Goal: Task Accomplishment & Management: Complete application form

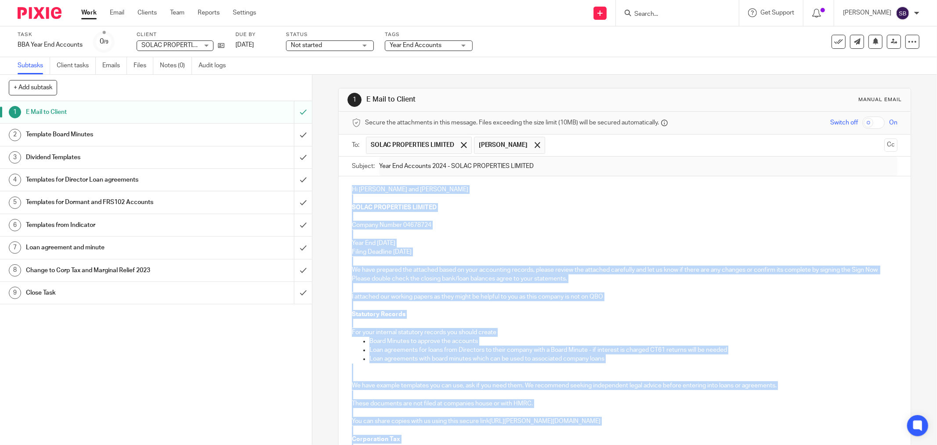
scroll to position [384, 0]
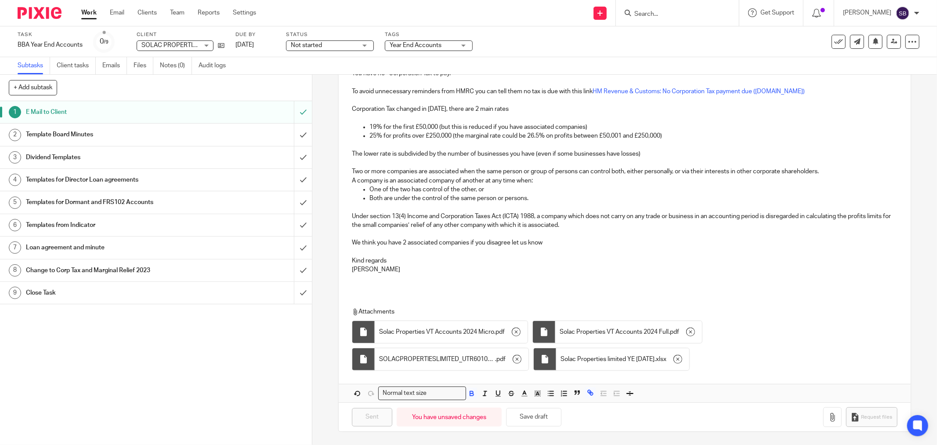
click at [661, 12] on input "Search" at bounding box center [673, 15] width 79 height 8
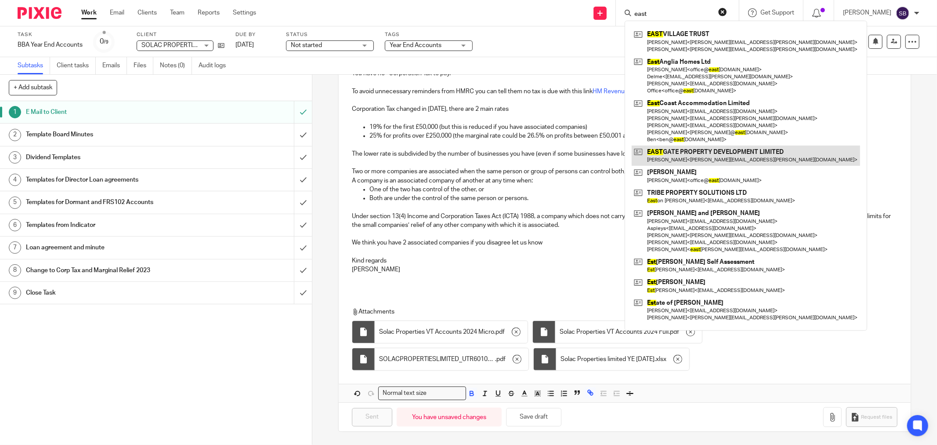
type input "east"
click at [689, 159] on link at bounding box center [746, 155] width 228 height 20
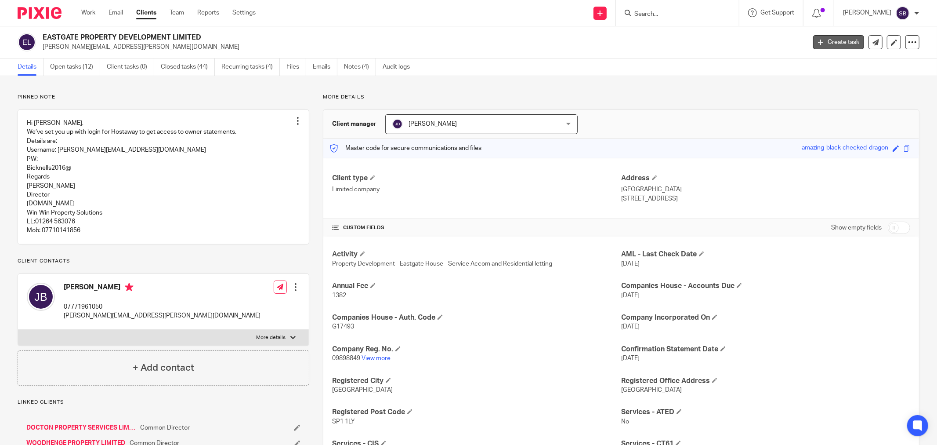
click at [830, 45] on link "Create task" at bounding box center [838, 42] width 51 height 14
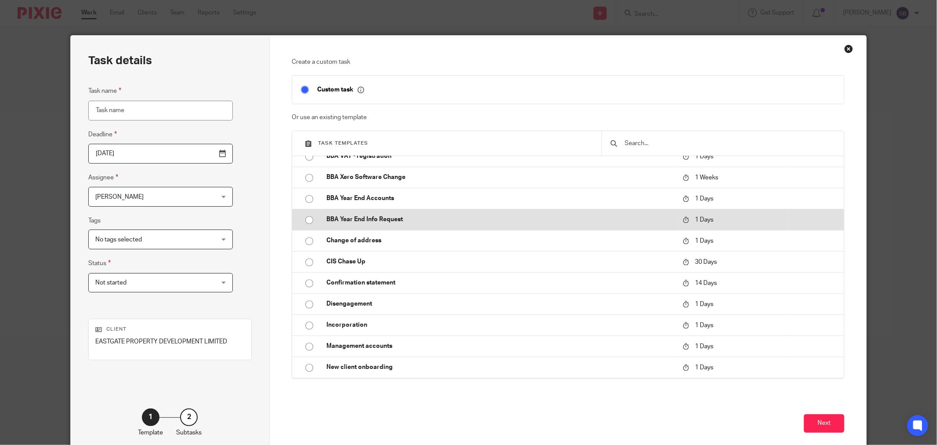
scroll to position [1611, 0]
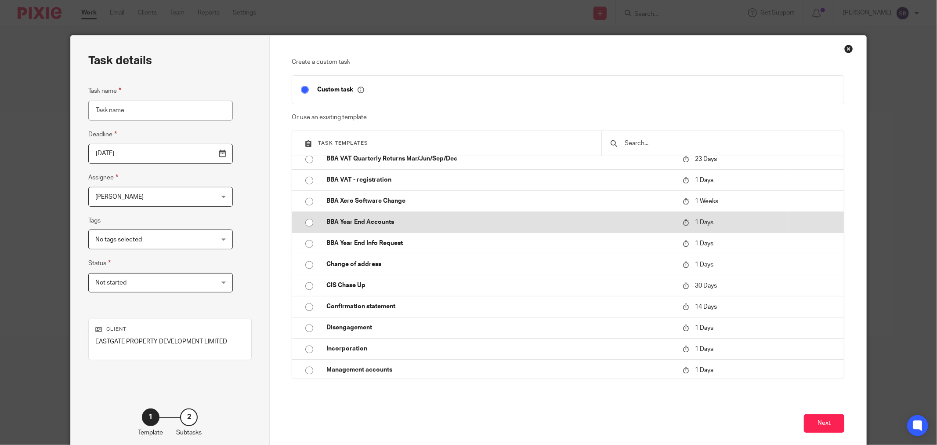
click at [368, 222] on p "BBA Year End Accounts" at bounding box center [500, 221] width 348 height 9
type input "2025-09-23"
type input "BBA Year End Accounts"
checkbox input "false"
radio input "true"
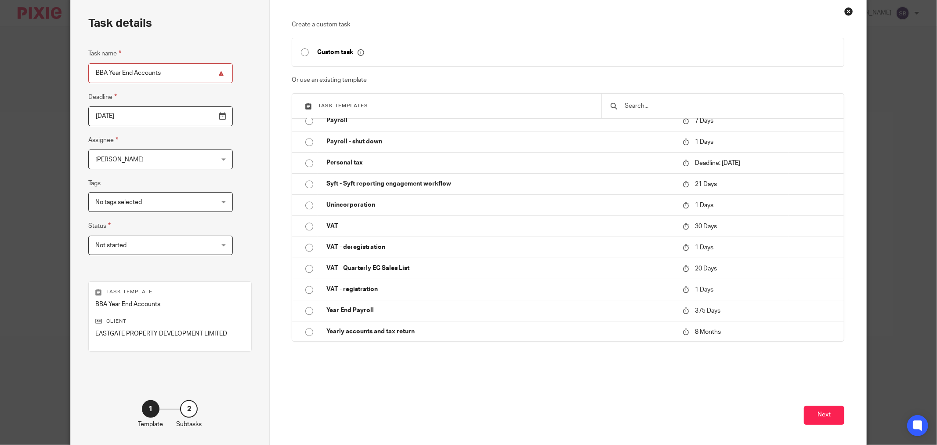
scroll to position [75, 0]
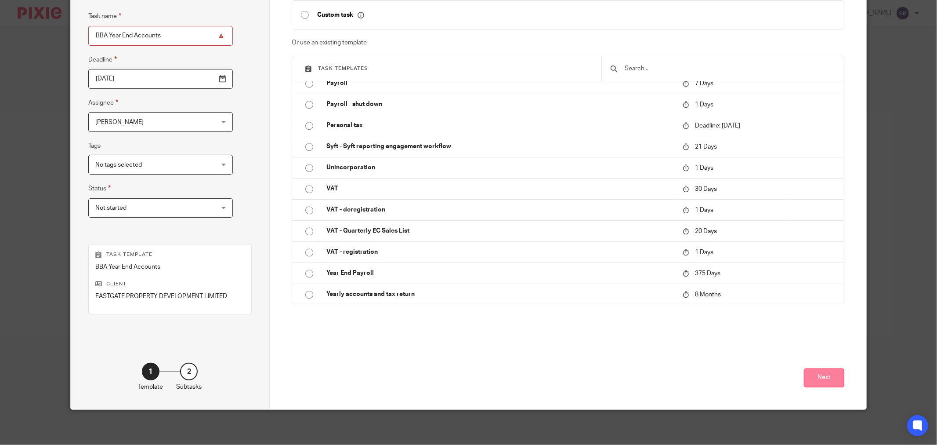
click at [812, 375] on button "Next" at bounding box center [824, 377] width 40 height 19
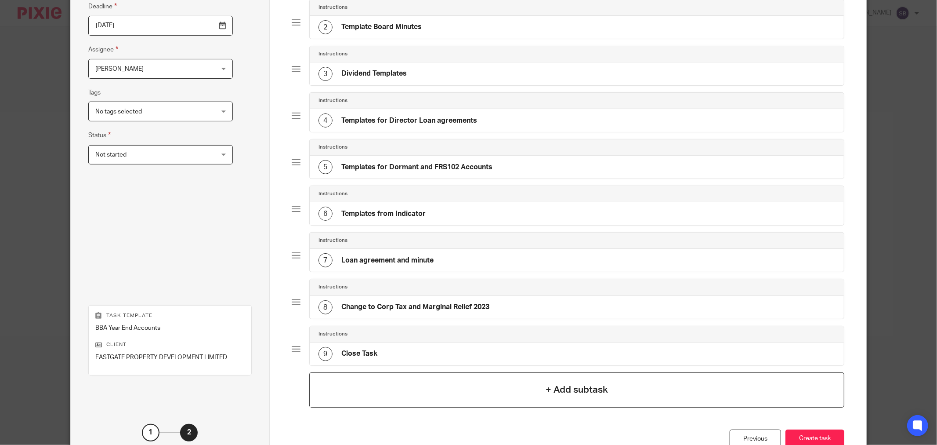
scroll to position [190, 0]
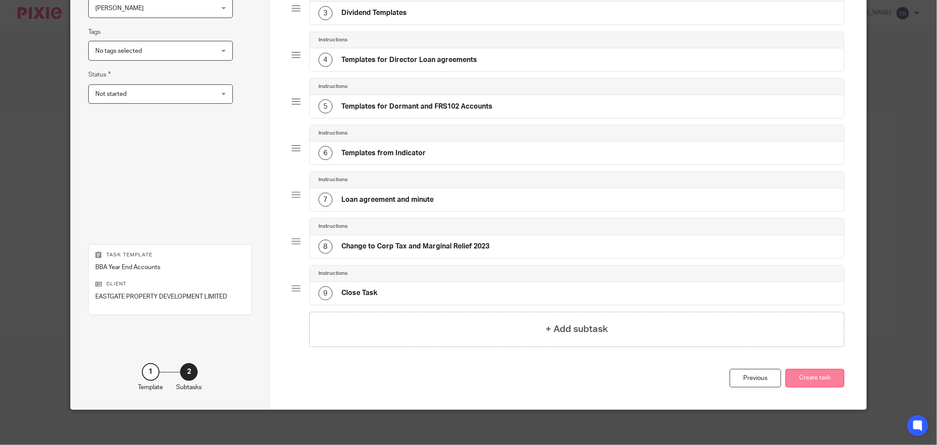
click at [822, 374] on button "Create task" at bounding box center [815, 378] width 59 height 19
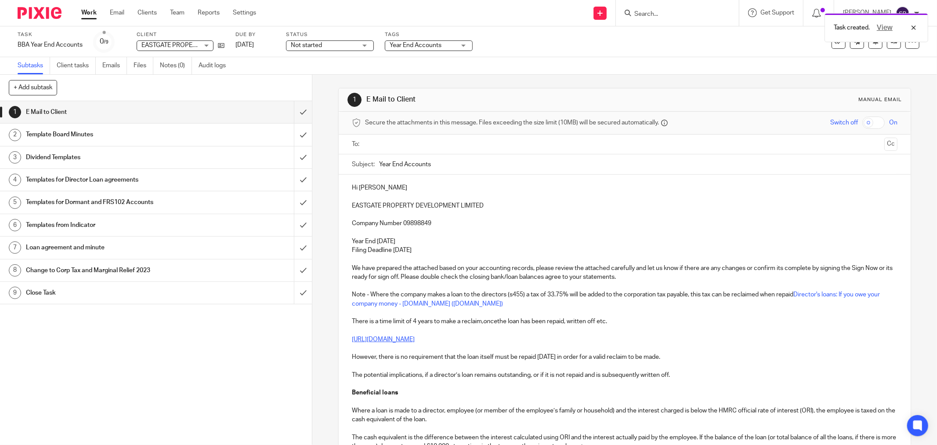
click at [390, 146] on input "text" at bounding box center [624, 144] width 512 height 10
click at [511, 148] on input "text" at bounding box center [681, 145] width 400 height 17
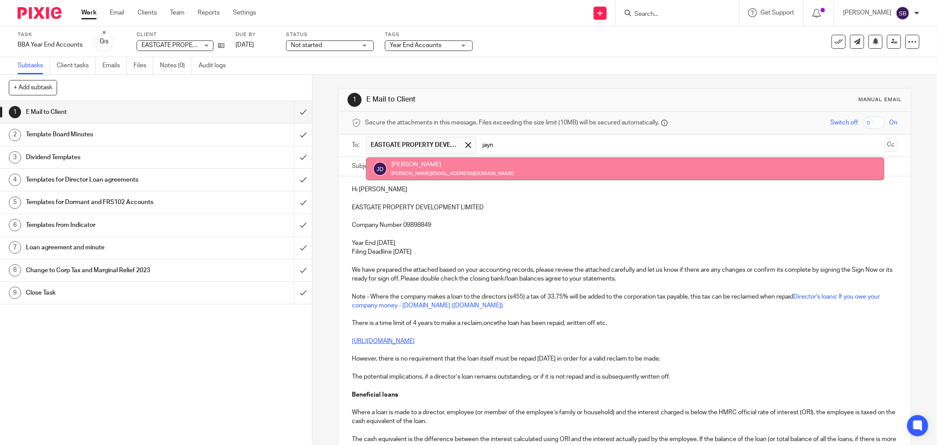
type input "jayn"
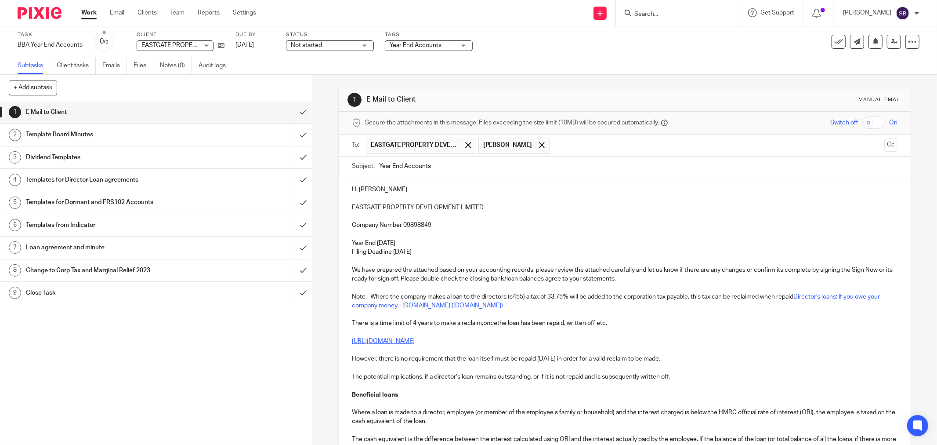
click at [597, 145] on input "text" at bounding box center [717, 145] width 327 height 17
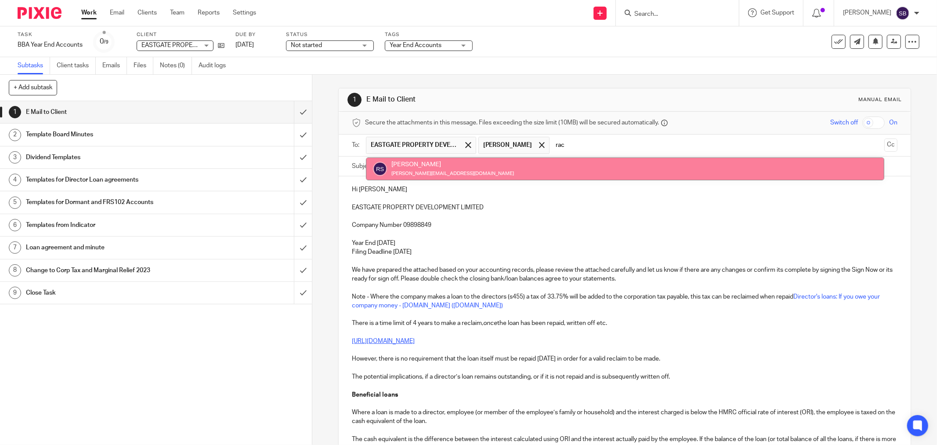
type input "rac"
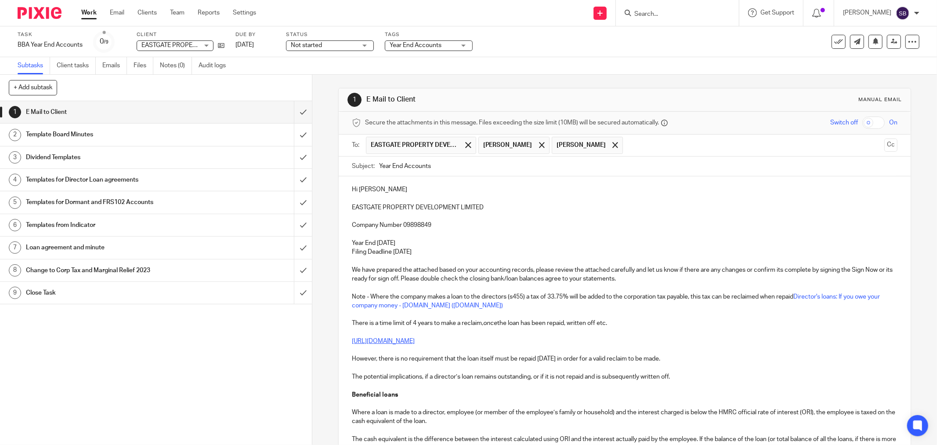
click at [491, 167] on input "Year End Accounts" at bounding box center [638, 166] width 518 height 20
drag, startPoint x: 347, startPoint y: 207, endPoint x: 494, endPoint y: 210, distance: 147.2
copy p "EASTGATE PROPERTY DEVELOPMENT LIMITED"
click at [501, 164] on input "Year End Accounts 2024 -" at bounding box center [638, 166] width 518 height 20
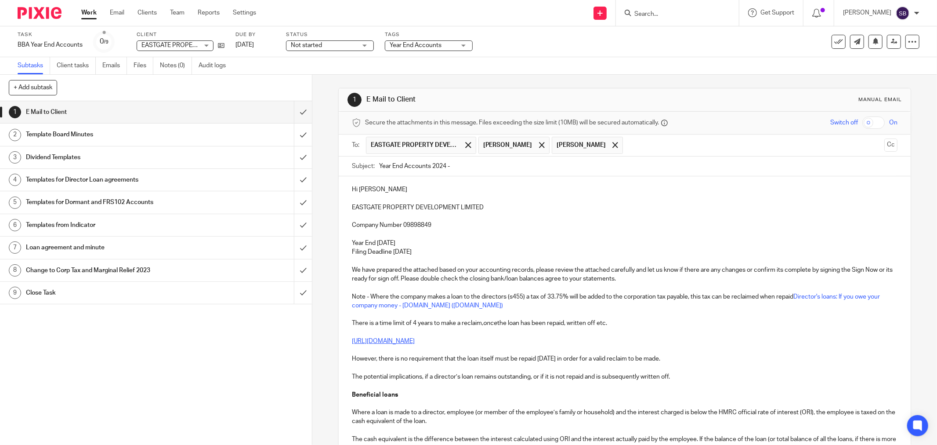
paste input "EASTGATE PROPERTY DEVELOPMENT LIMITED"
type input "Year End Accounts 2024 - [GEOGRAPHIC_DATA] PROPERTY DEVELOPMENT LIMITED"
drag, startPoint x: 348, startPoint y: 206, endPoint x: 490, endPoint y: 205, distance: 141.5
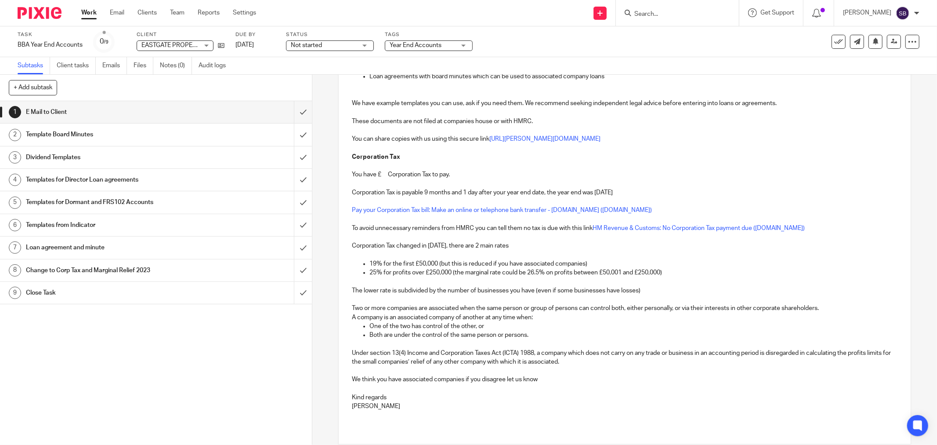
scroll to position [752, 0]
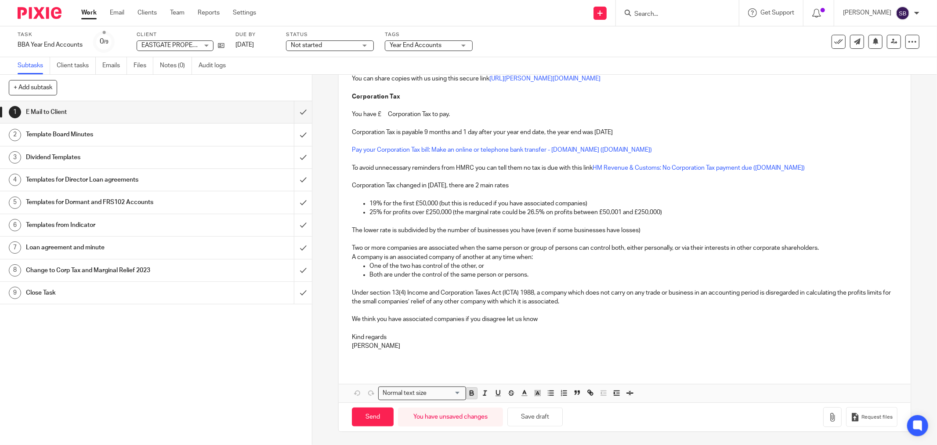
click at [470, 393] on icon "button" at bounding box center [472, 394] width 4 height 2
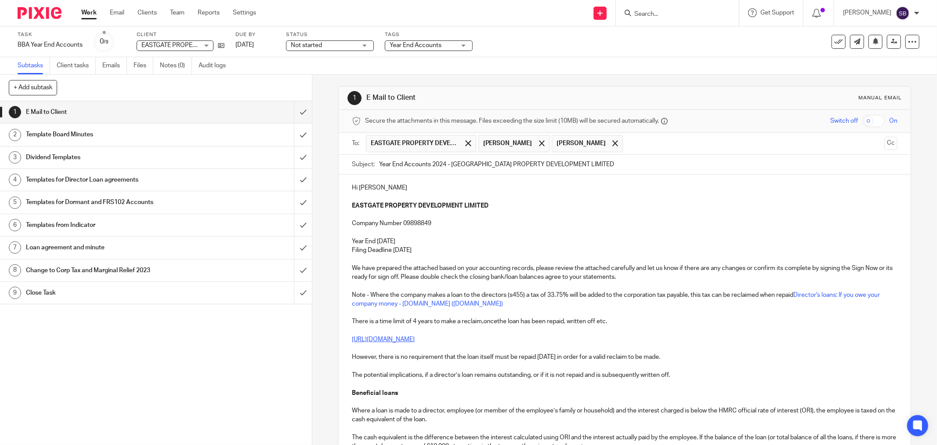
scroll to position [0, 0]
drag, startPoint x: 348, startPoint y: 278, endPoint x: 414, endPoint y: 282, distance: 66.5
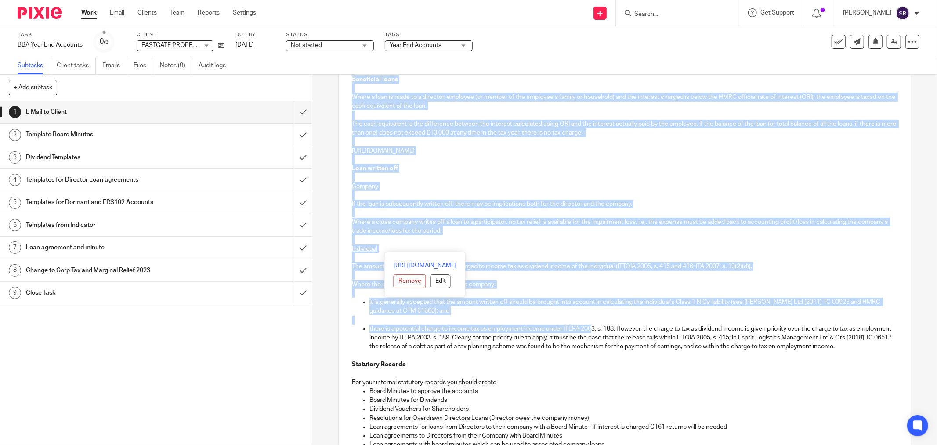
scroll to position [341, 0]
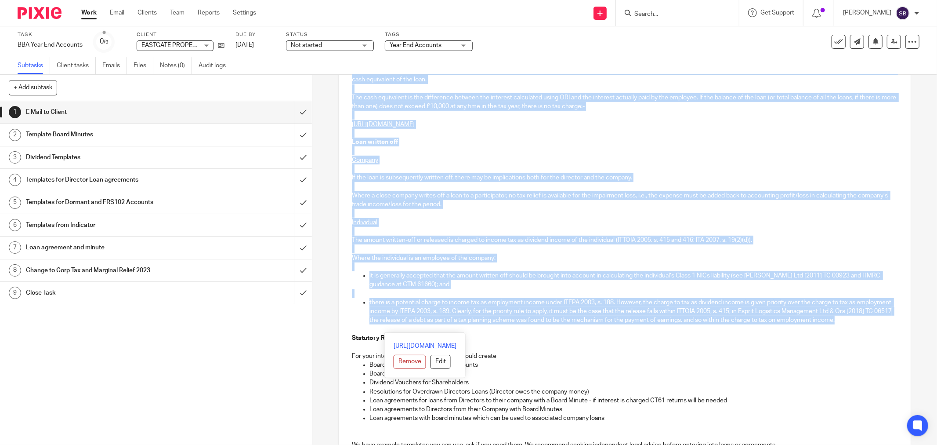
drag, startPoint x: 587, startPoint y: 283, endPoint x: 590, endPoint y: 327, distance: 44.0
click at [590, 327] on div "Hi [PERSON_NAME] PROPERTY DEVELOPMENT LIMITED Company Number 09898849 Year End …" at bounding box center [625, 301] width 572 height 932
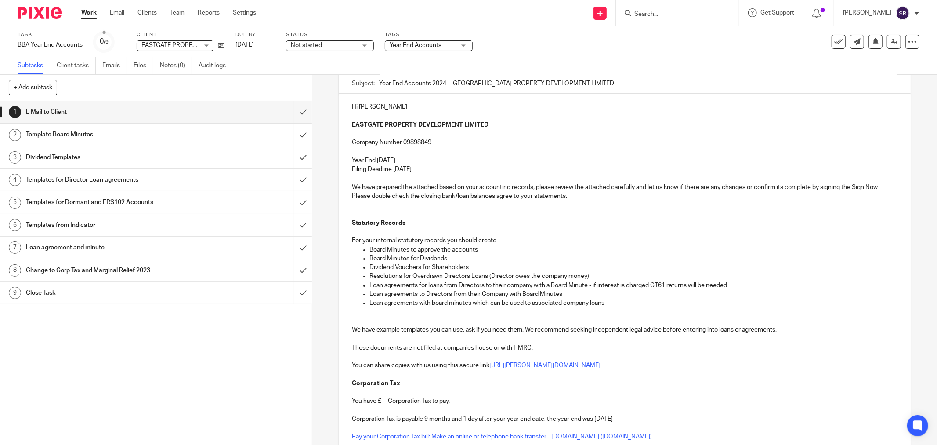
scroll to position [98, 0]
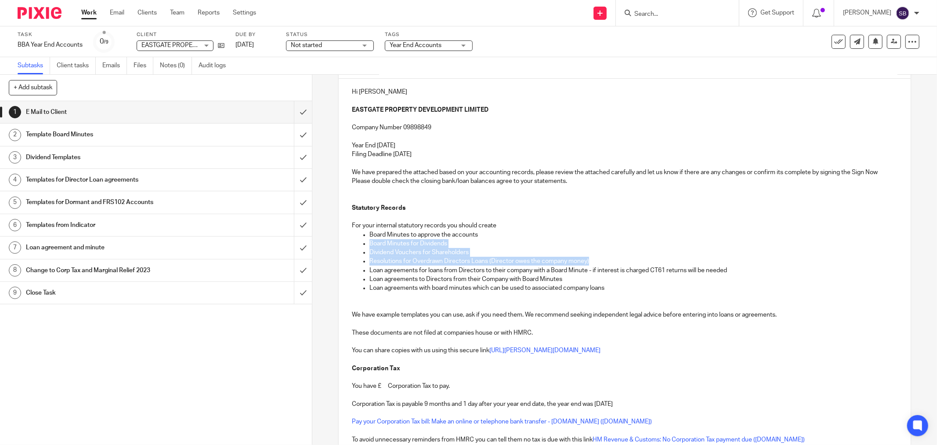
drag, startPoint x: 366, startPoint y: 242, endPoint x: 616, endPoint y: 257, distance: 251.3
click at [616, 257] on ul "Board Minutes to approve the accounts Board Minutes for Dividends Dividend Vouc…" at bounding box center [625, 261] width 546 height 62
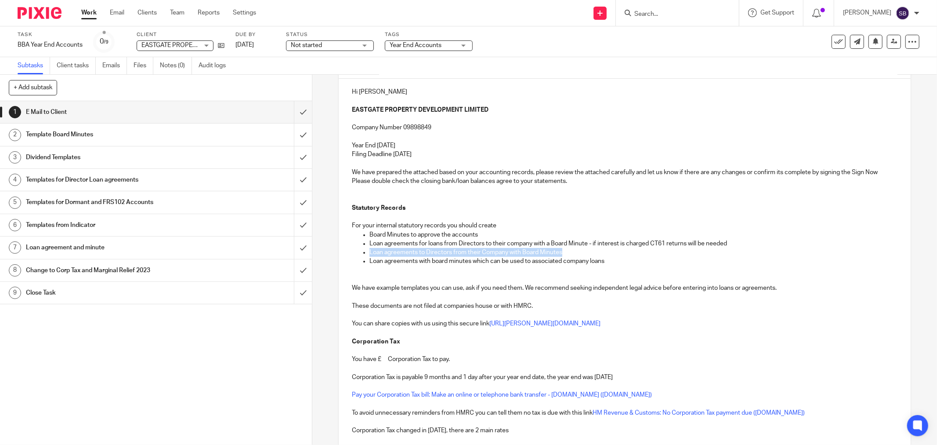
drag, startPoint x: 364, startPoint y: 253, endPoint x: 569, endPoint y: 256, distance: 205.6
click at [569, 256] on ul "Board Minutes to approve the accounts Loan agreements for loans from Directors …" at bounding box center [625, 248] width 546 height 36
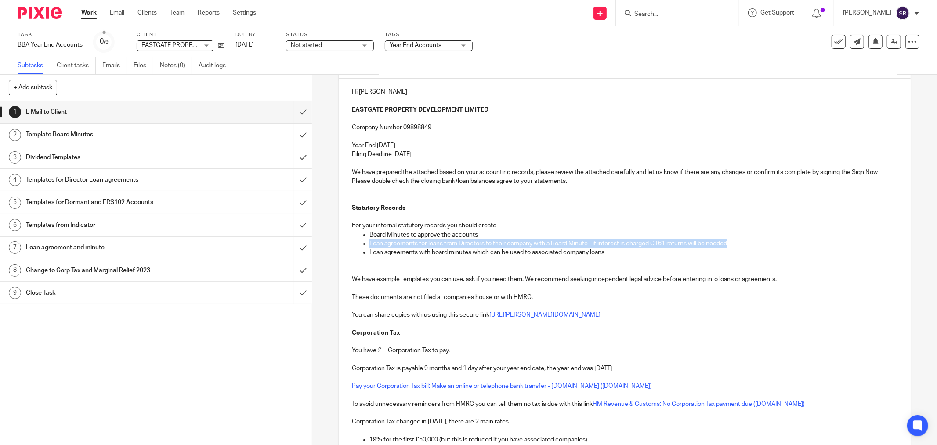
drag, startPoint x: 366, startPoint y: 244, endPoint x: 735, endPoint y: 245, distance: 369.5
click at [735, 245] on ul "Board Minutes to approve the accounts Loan agreements for loans from Directors …" at bounding box center [625, 243] width 546 height 27
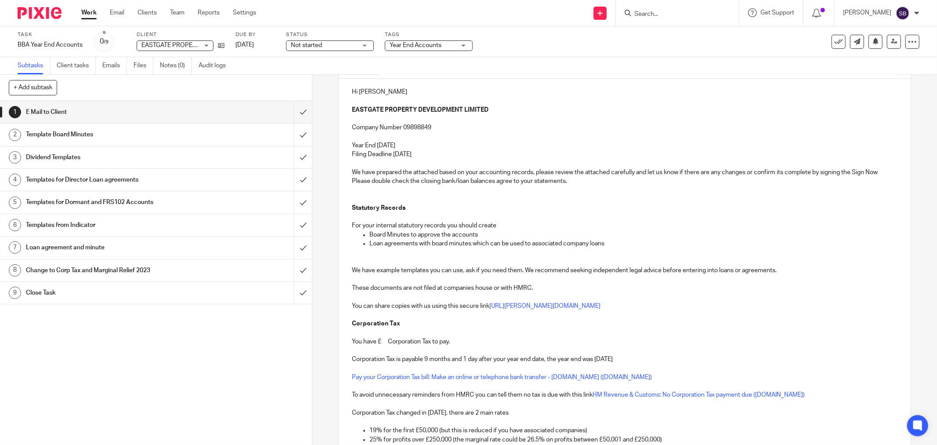
click at [381, 343] on p "You have £ Corporation Tax to pay." at bounding box center [625, 341] width 546 height 9
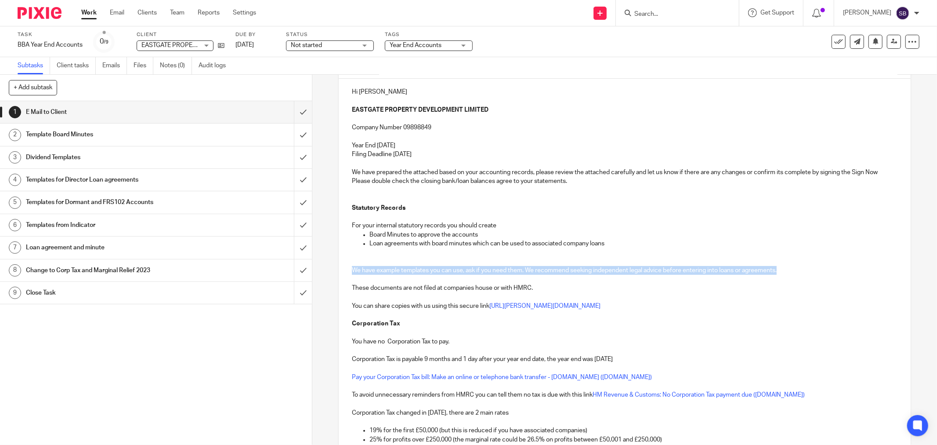
drag, startPoint x: 348, startPoint y: 268, endPoint x: 792, endPoint y: 274, distance: 443.3
click at [792, 274] on div "Hi [PERSON_NAME] PROPERTY DEVELOPMENT LIMITED Company Number 09898849 Year End …" at bounding box center [625, 336] width 572 height 514
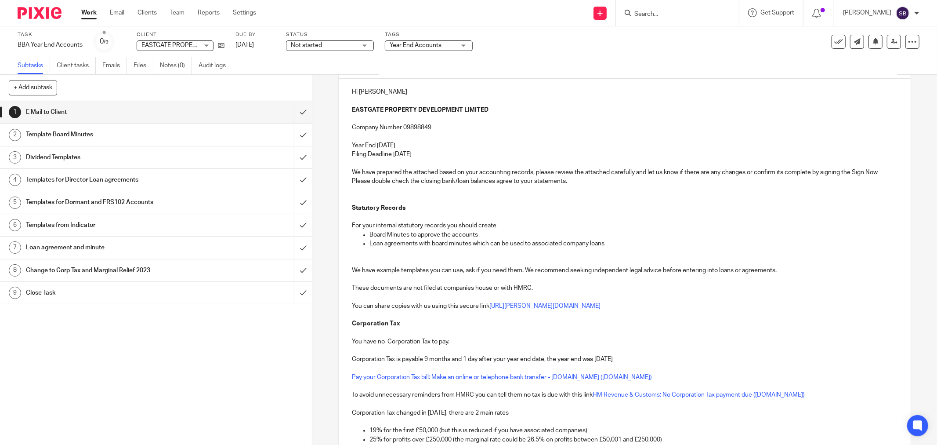
click at [538, 232] on p "Board Minutes to approve the accounts" at bounding box center [634, 234] width 528 height 9
drag, startPoint x: 524, startPoint y: 272, endPoint x: 799, endPoint y: 272, distance: 275.0
click at [799, 272] on p "We have example templates you can use, ask if you need them. We recommend seeki…" at bounding box center [625, 270] width 546 height 9
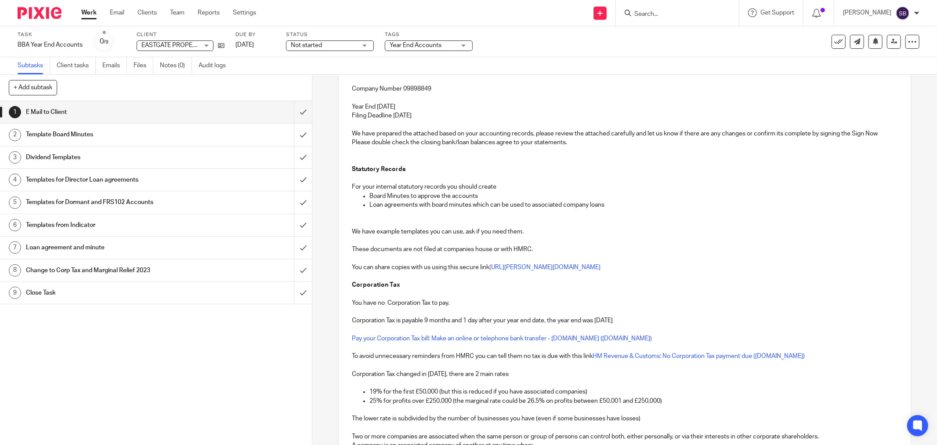
scroll to position [244, 0]
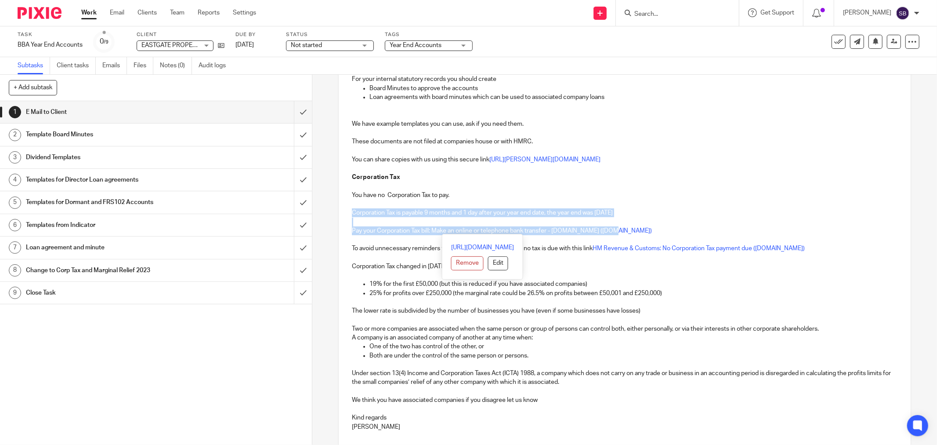
drag, startPoint x: 348, startPoint y: 211, endPoint x: 641, endPoint y: 231, distance: 292.9
click at [641, 231] on div "Hi [PERSON_NAME] PROPERTY DEVELOPMENT LIMITED Company Number 09898849 Year End …" at bounding box center [625, 189] width 572 height 514
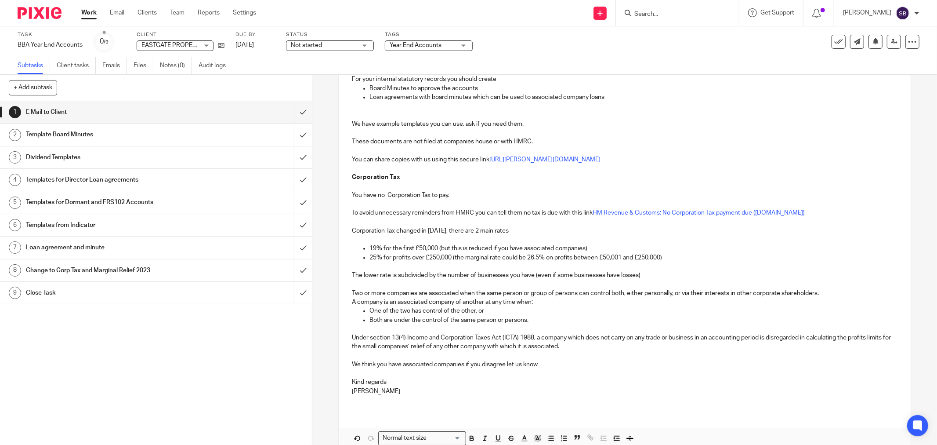
click at [400, 367] on p "We think you have associated companies if you disagree let us know" at bounding box center [625, 364] width 546 height 9
click at [551, 365] on p "We think you have 4 associated companies if you disagree let us know" at bounding box center [625, 364] width 546 height 9
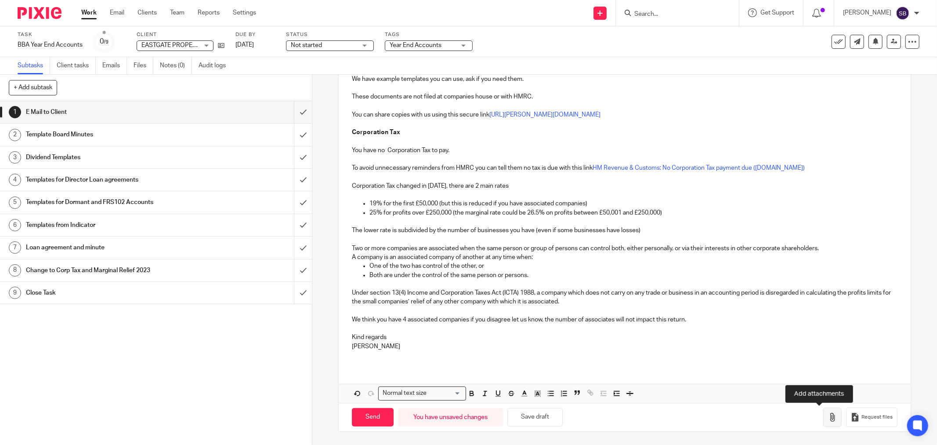
click at [828, 419] on icon "button" at bounding box center [832, 417] width 9 height 9
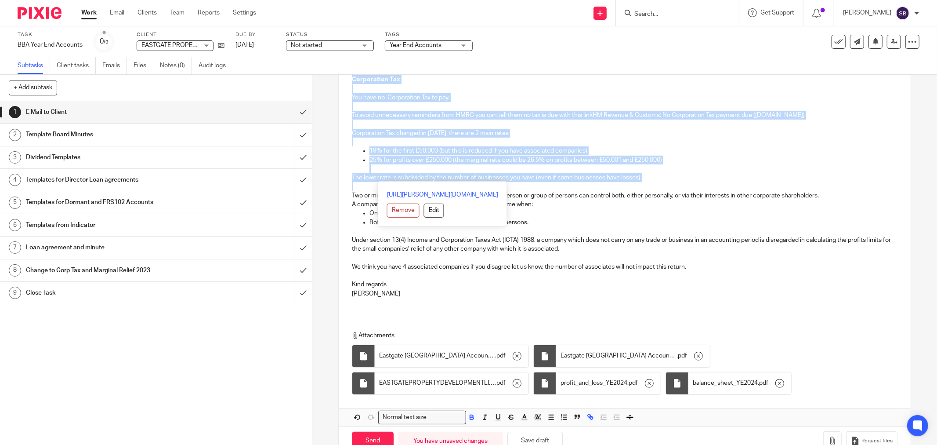
scroll to position [366, 0]
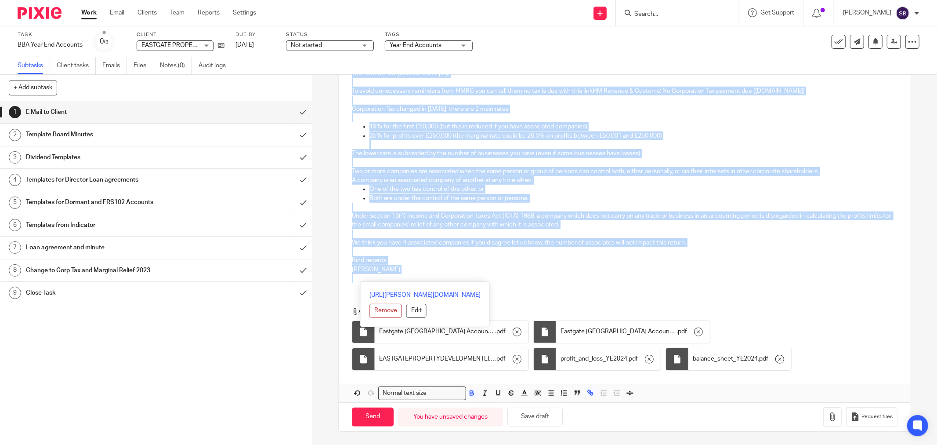
drag, startPoint x: 348, startPoint y: 187, endPoint x: 532, endPoint y: 280, distance: 205.9
click at [532, 280] on div "Hi [PERSON_NAME] PROPERTY DEVELOPMENT LIMITED Company Number 09898849 Year End …" at bounding box center [625, 50] width 572 height 478
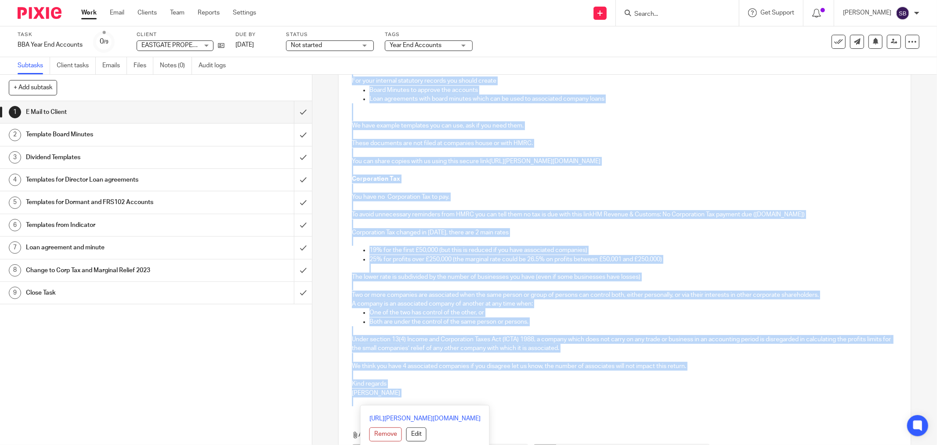
scroll to position [220, 0]
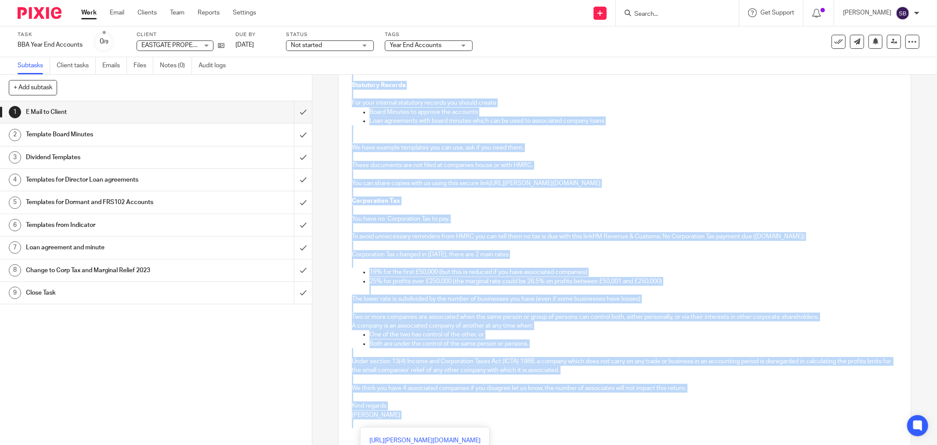
copy div "Lo Ipsu DOLORSIT AMETCONS ADIPISCINGE SEDDOEI Tempori Utlabo 28626243 Etdo Mag …"
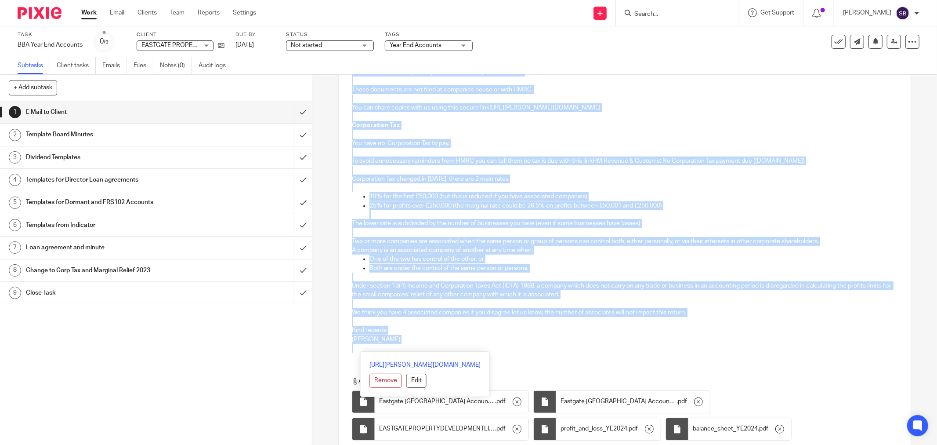
scroll to position [366, 0]
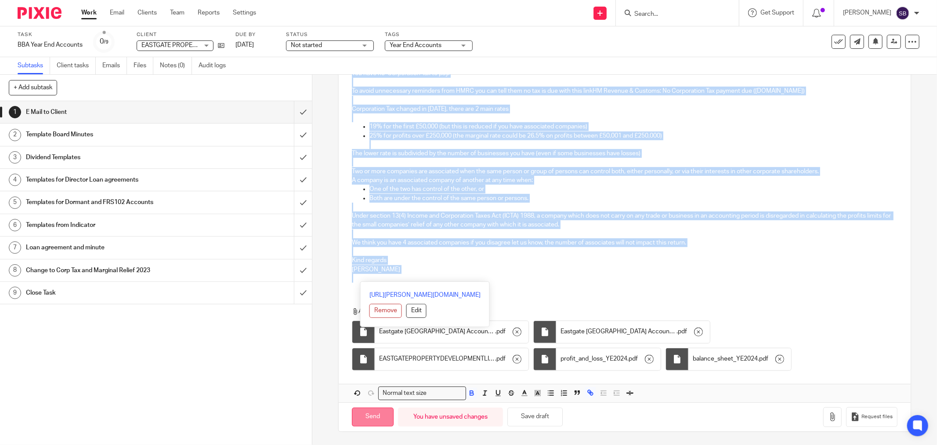
click at [372, 416] on input "Send" at bounding box center [373, 416] width 42 height 19
type input "Sent"
